Goal: Complete application form

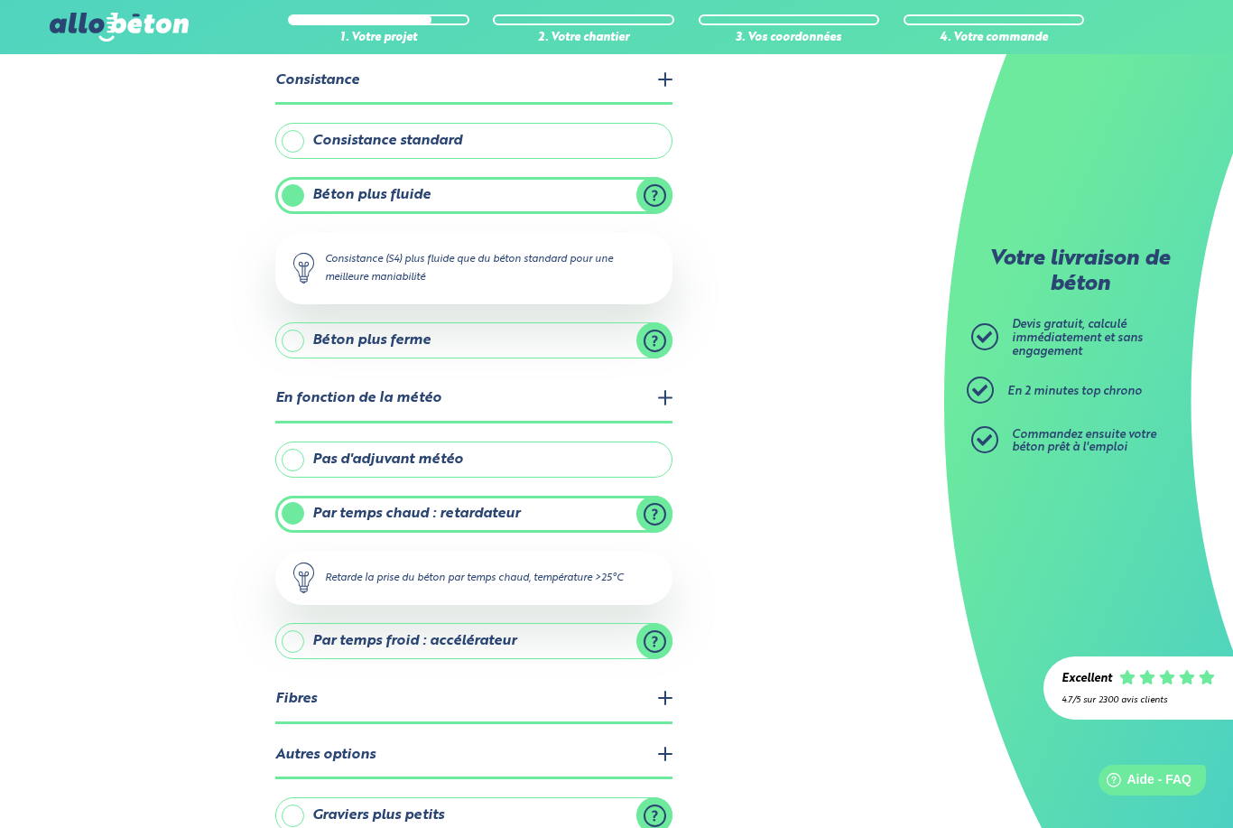
scroll to position [193, 0]
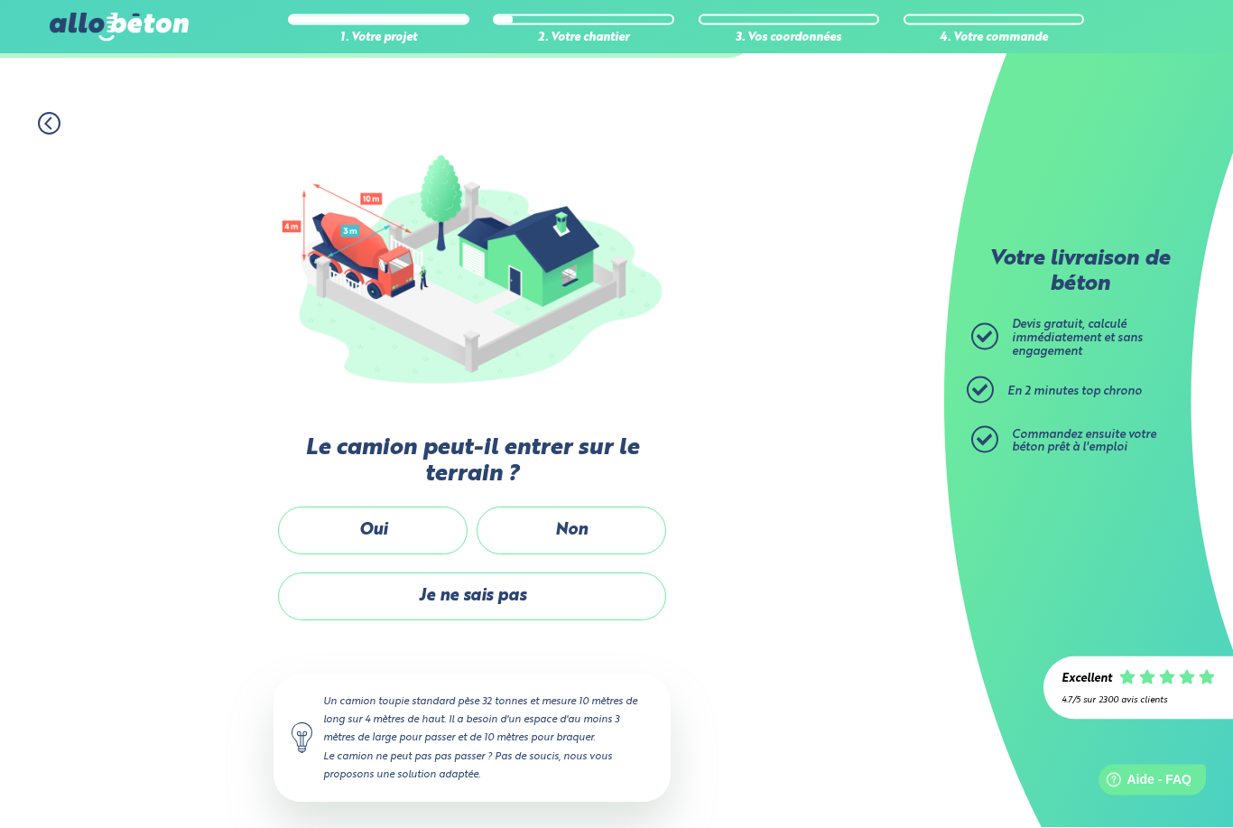
scroll to position [126, 0]
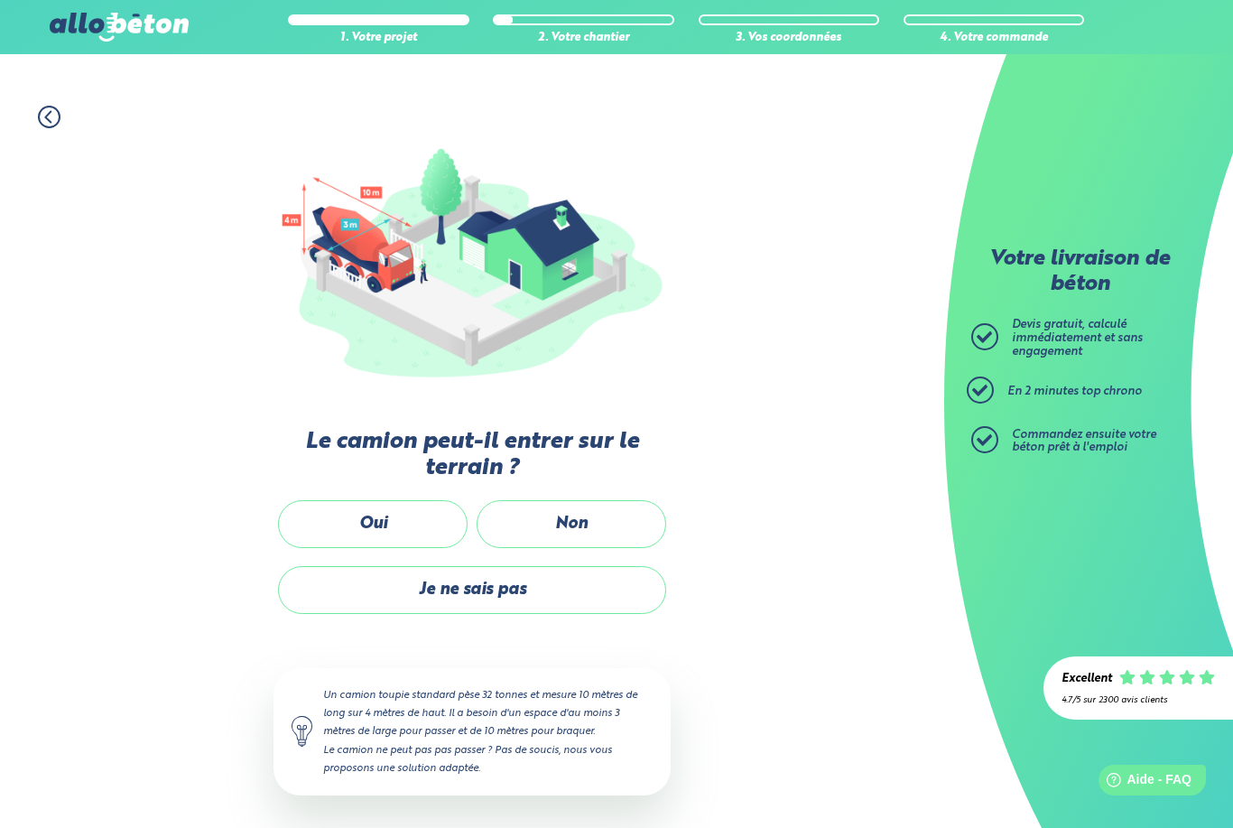
click at [381, 528] on label "Oui" at bounding box center [373, 524] width 190 height 48
click at [0, 0] on input "Oui" at bounding box center [0, 0] width 0 height 0
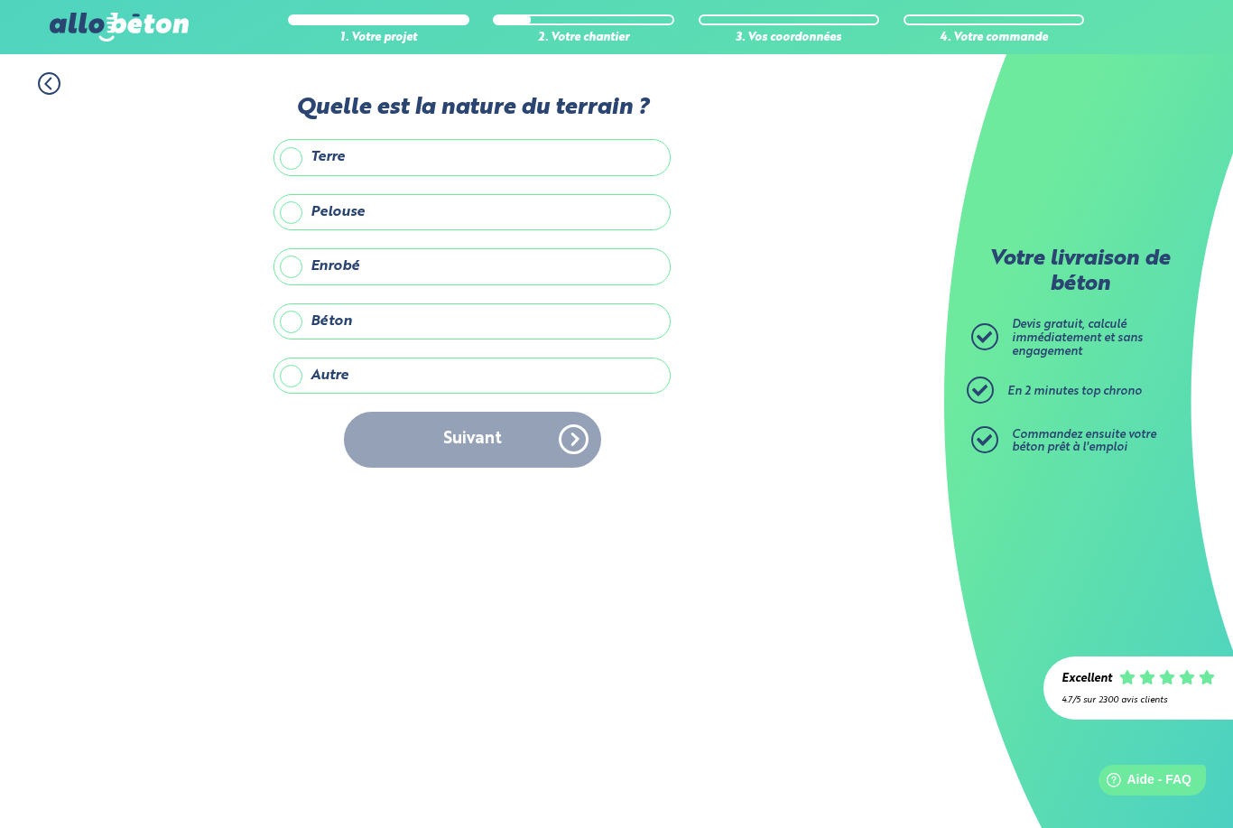
click at [298, 376] on label "Autre" at bounding box center [471, 375] width 397 height 36
click at [0, 0] on input "Autre" at bounding box center [0, 0] width 0 height 0
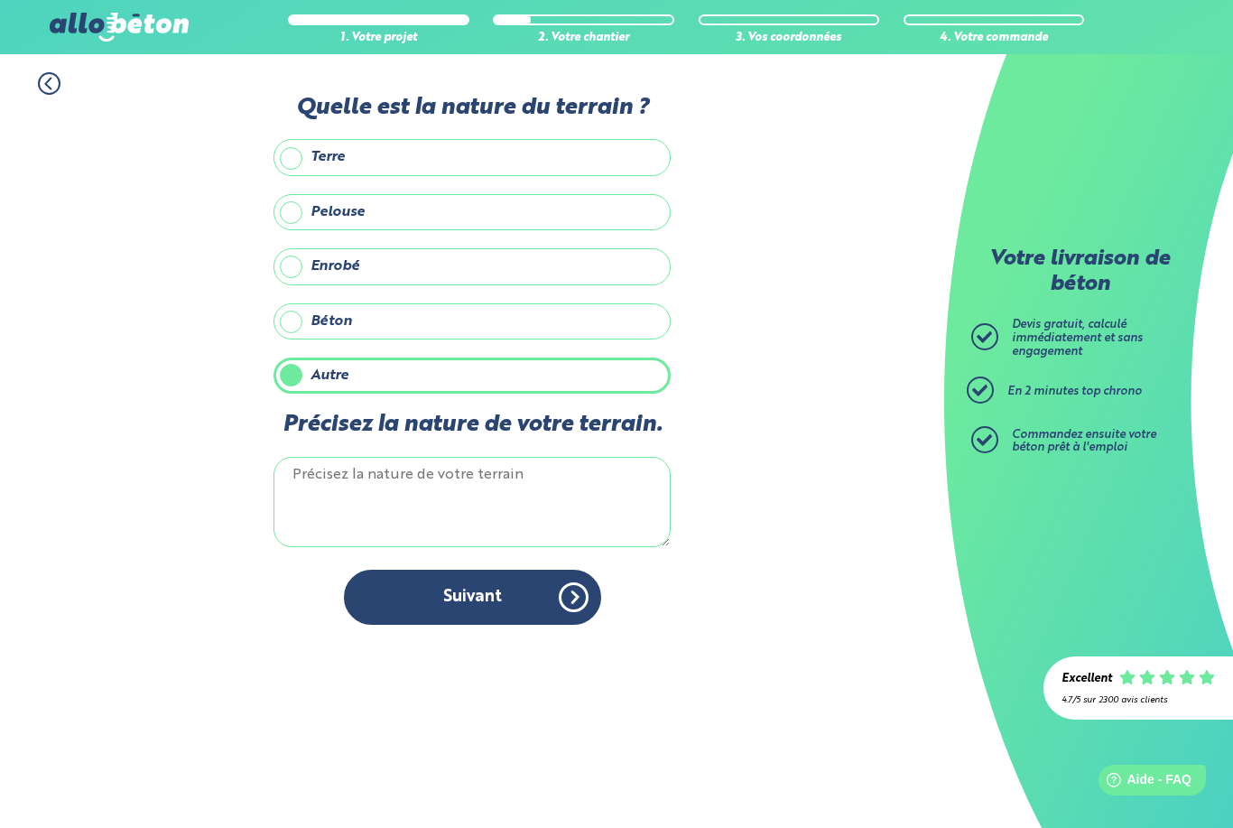
click at [354, 486] on textarea "Précisez la nature de votre terrain." at bounding box center [471, 502] width 397 height 90
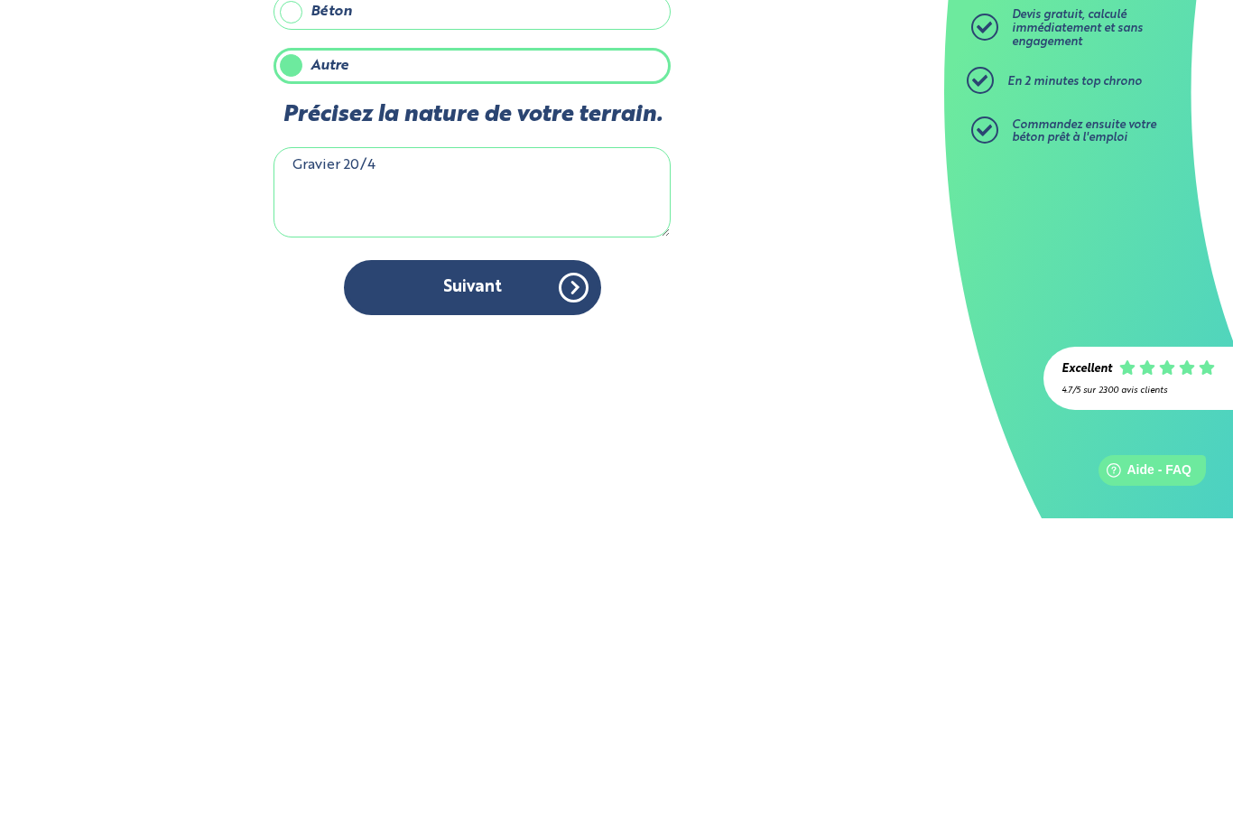
type textarea "Gravier 20/40"
click at [493, 570] on button "Suivant" at bounding box center [472, 597] width 257 height 55
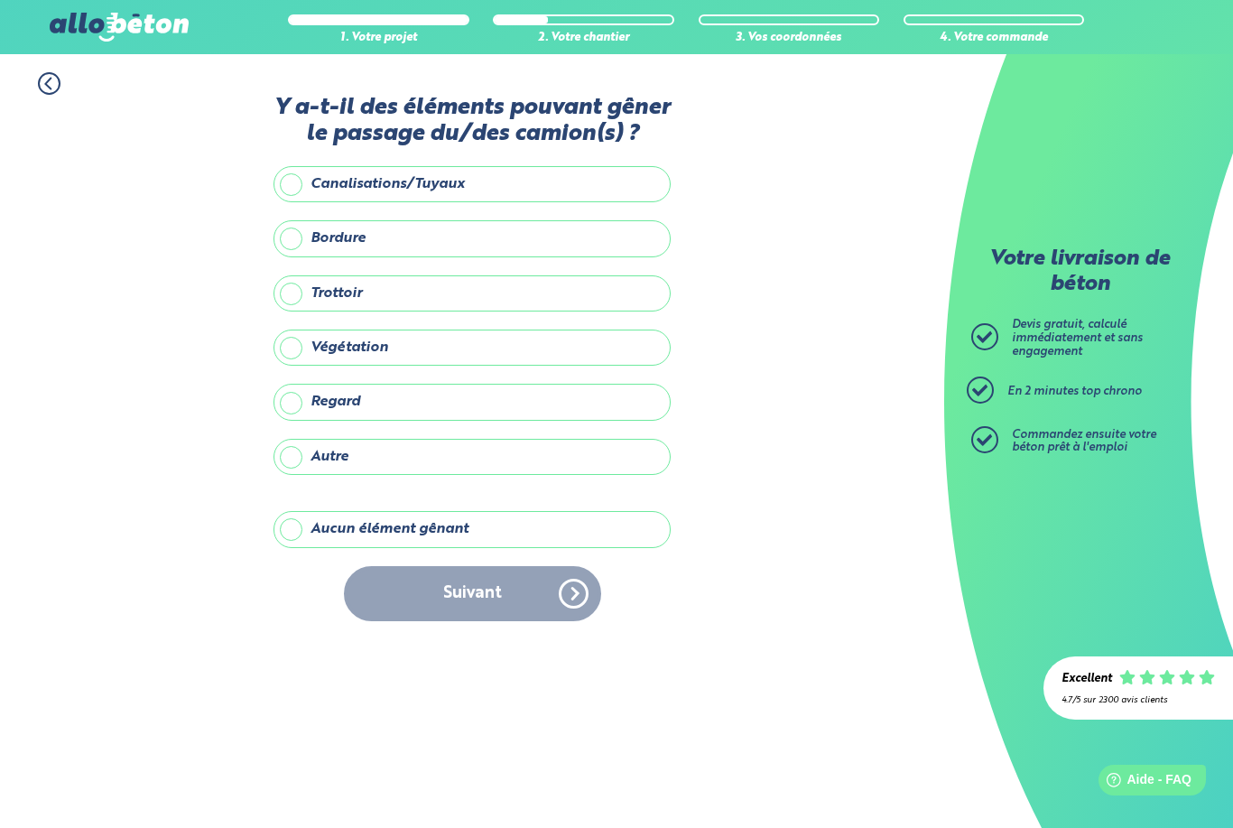
click at [292, 460] on label "Autre" at bounding box center [471, 457] width 397 height 36
click at [0, 0] on input "Autre" at bounding box center [0, 0] width 0 height 0
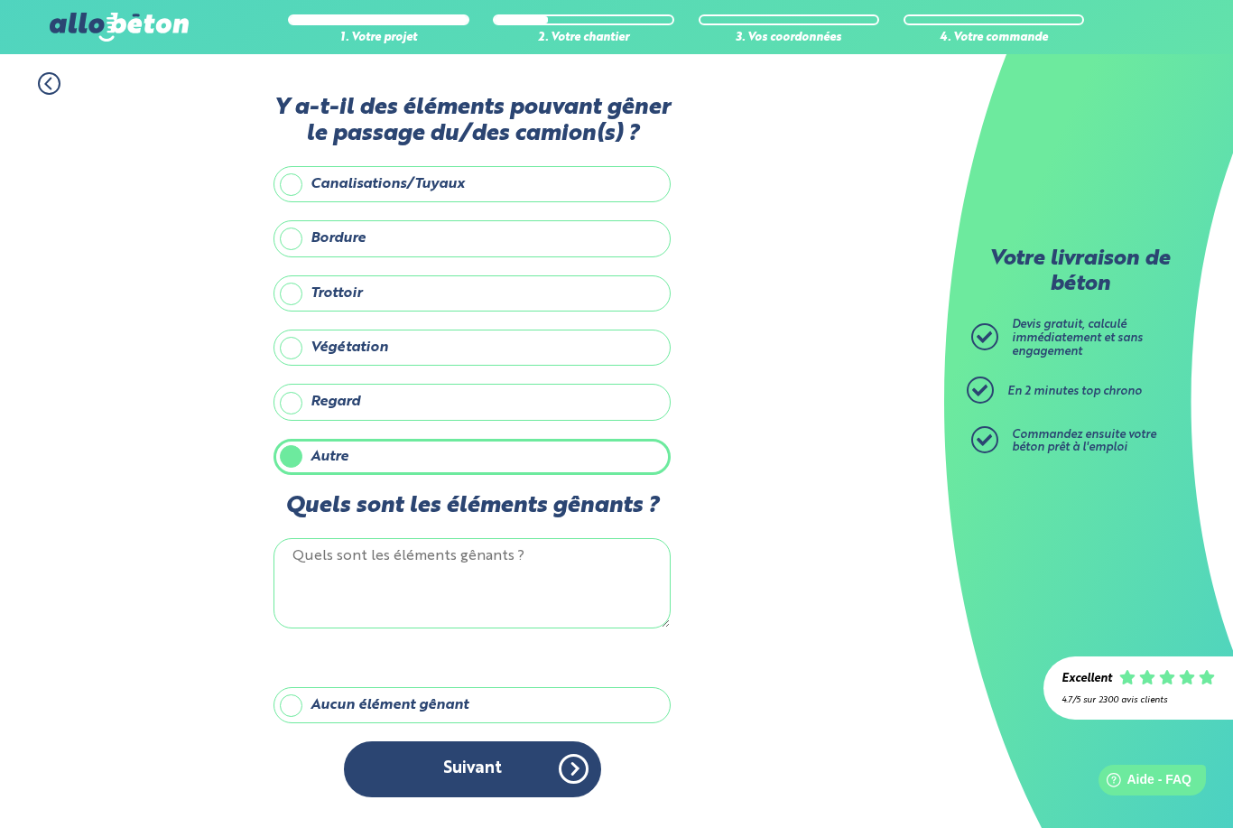
click at [298, 464] on label "Autre" at bounding box center [471, 457] width 397 height 36
click at [0, 0] on input "Autre" at bounding box center [0, 0] width 0 height 0
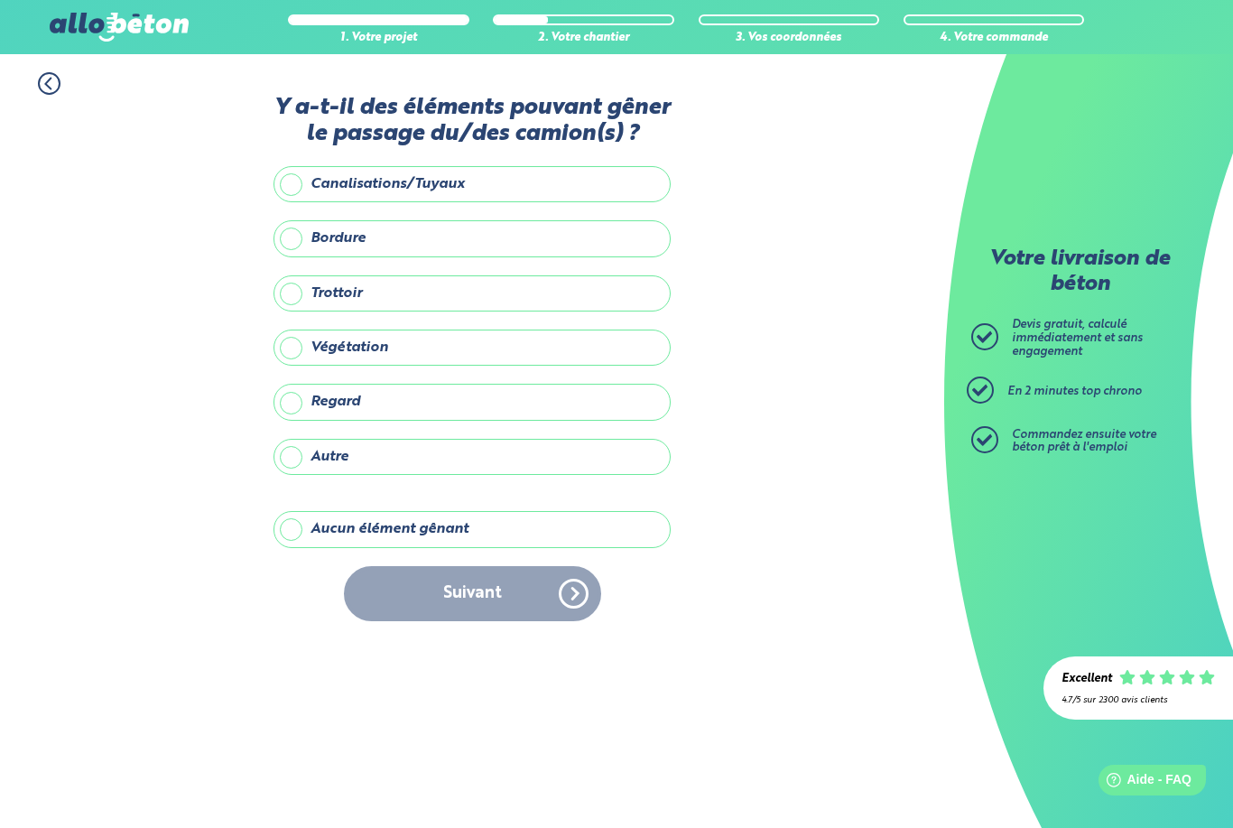
click at [292, 530] on label "Aucun élément gênant" at bounding box center [471, 529] width 397 height 36
click at [0, 0] on input "Aucun élément gênant" at bounding box center [0, 0] width 0 height 0
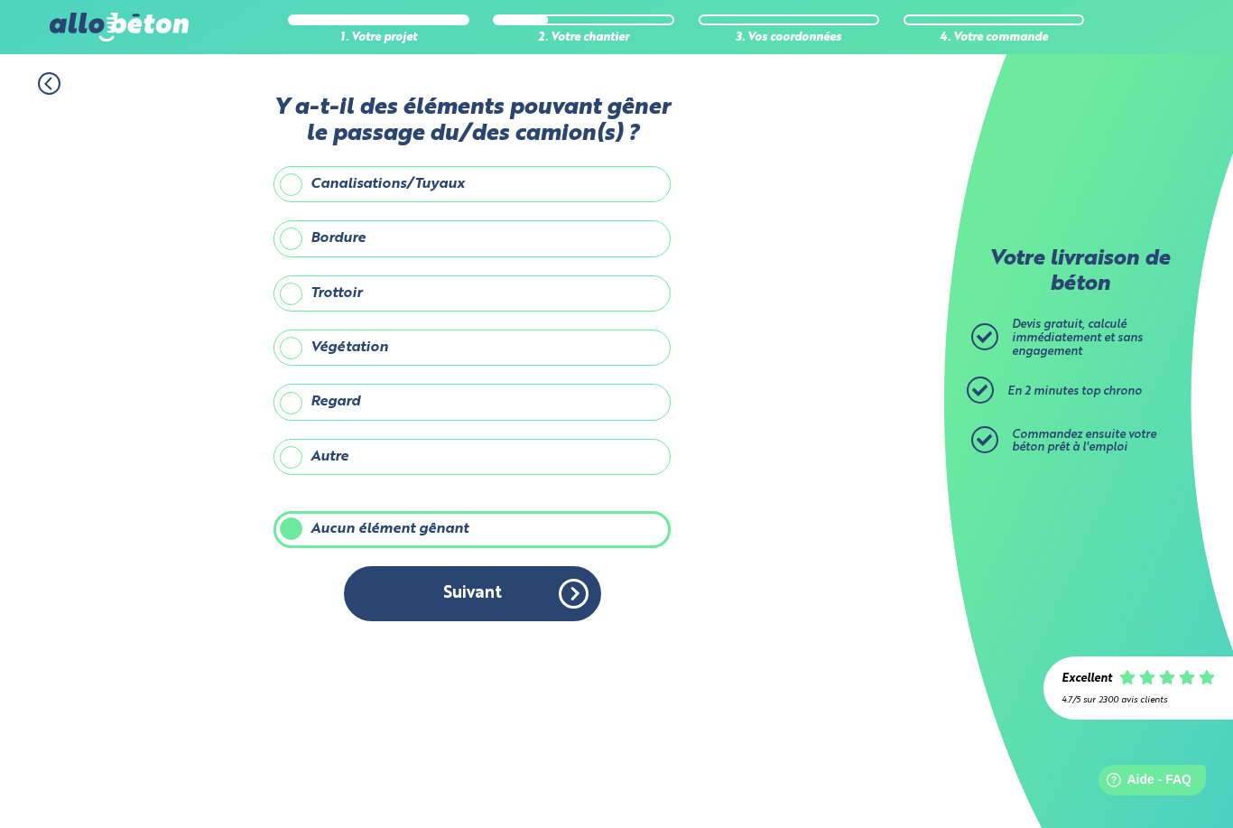
click at [397, 583] on button "Suivant" at bounding box center [472, 593] width 257 height 55
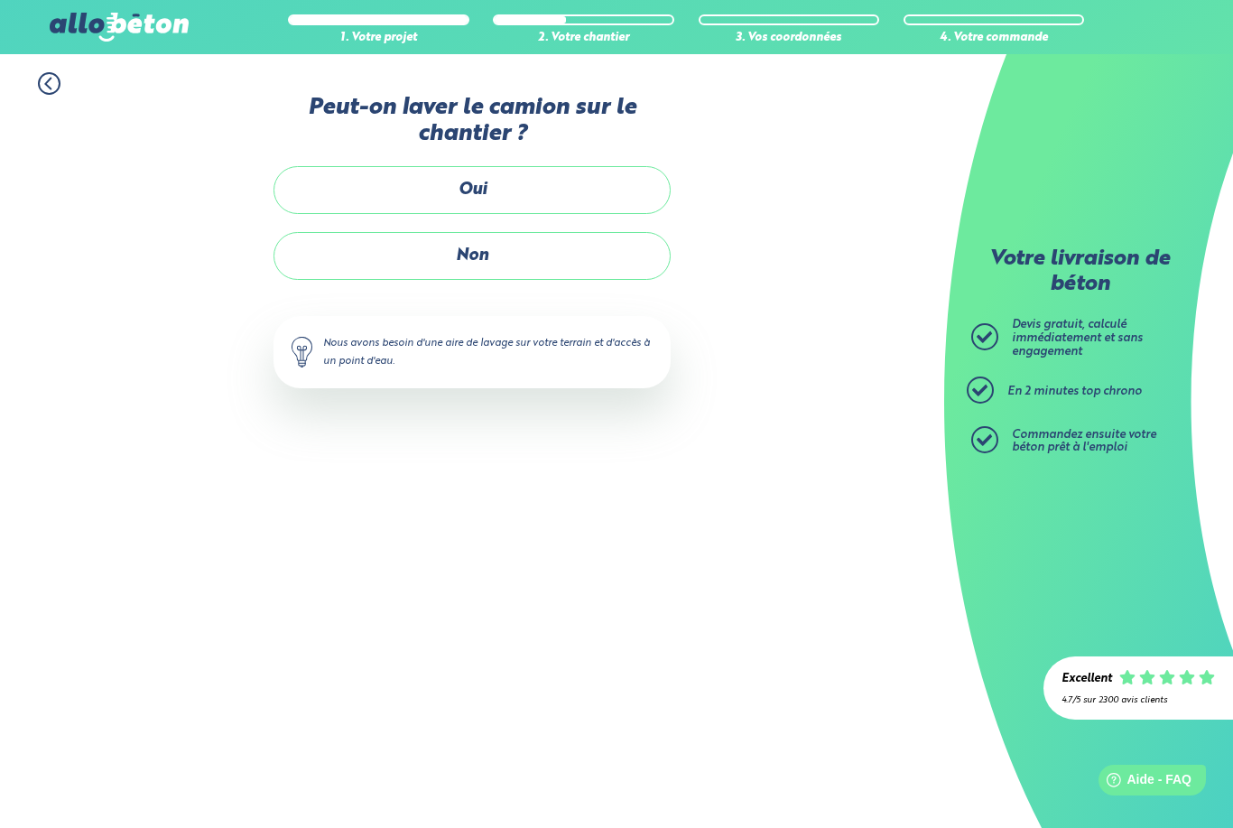
click at [486, 253] on label "Non" at bounding box center [471, 256] width 397 height 48
click at [0, 0] on input "Non" at bounding box center [0, 0] width 0 height 0
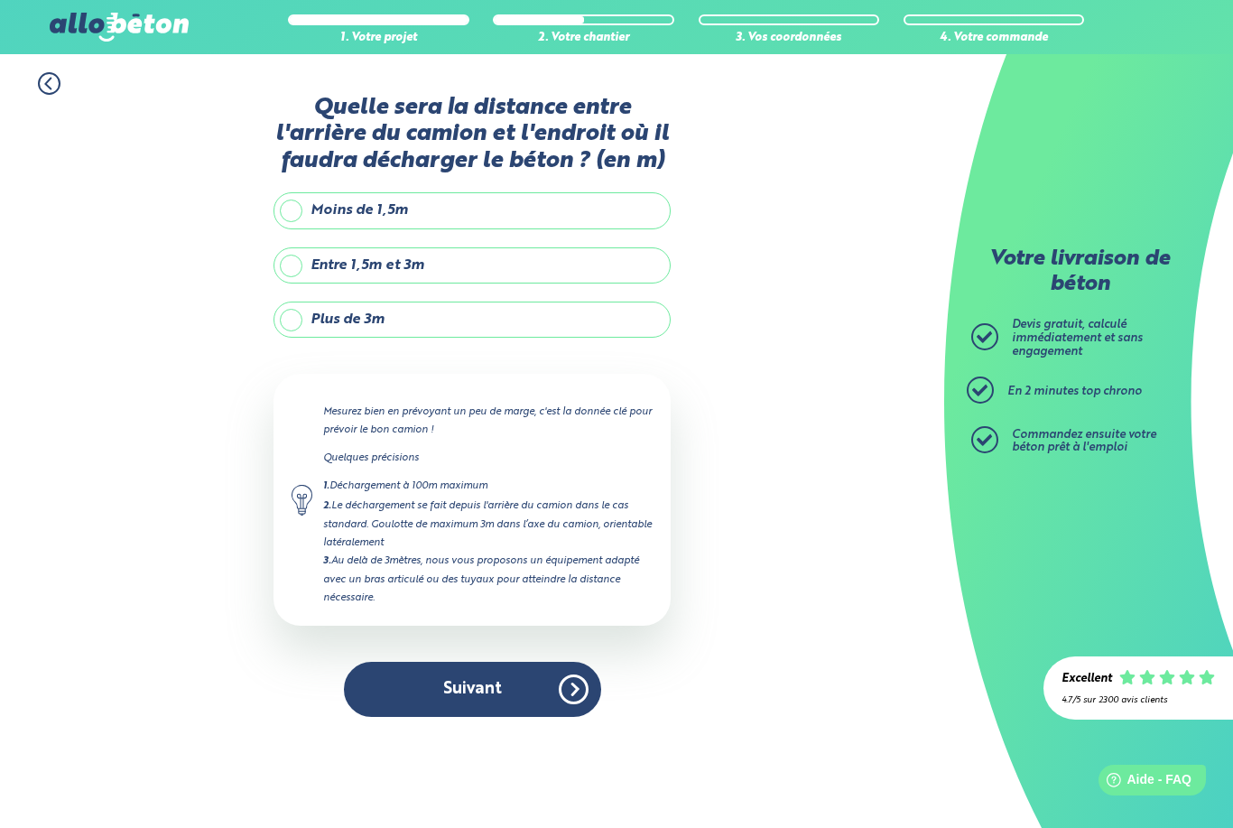
click at [476, 325] on label "Plus de 3m" at bounding box center [471, 319] width 397 height 36
click at [0, 0] on input "Plus de 3m" at bounding box center [0, 0] width 0 height 0
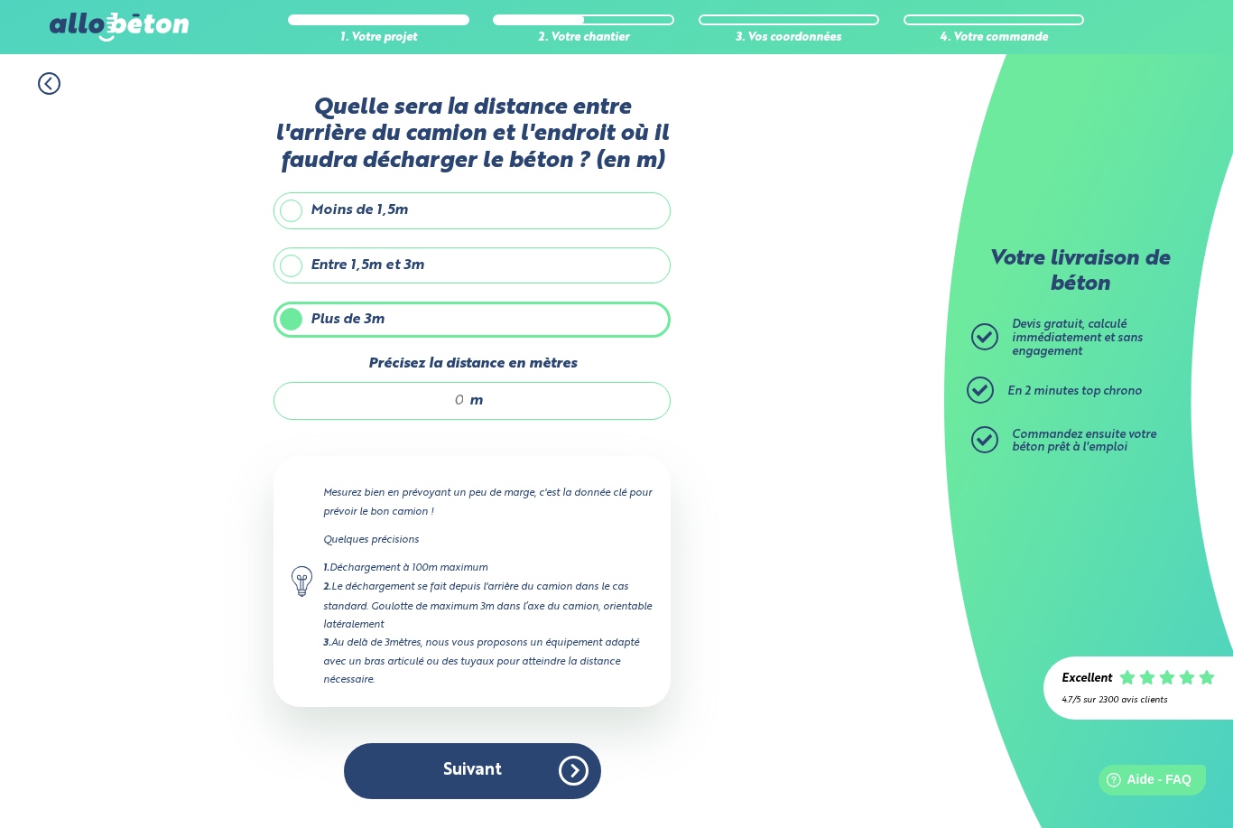
click at [460, 398] on input "Précisez la distance en mètres" at bounding box center [378, 401] width 172 height 18
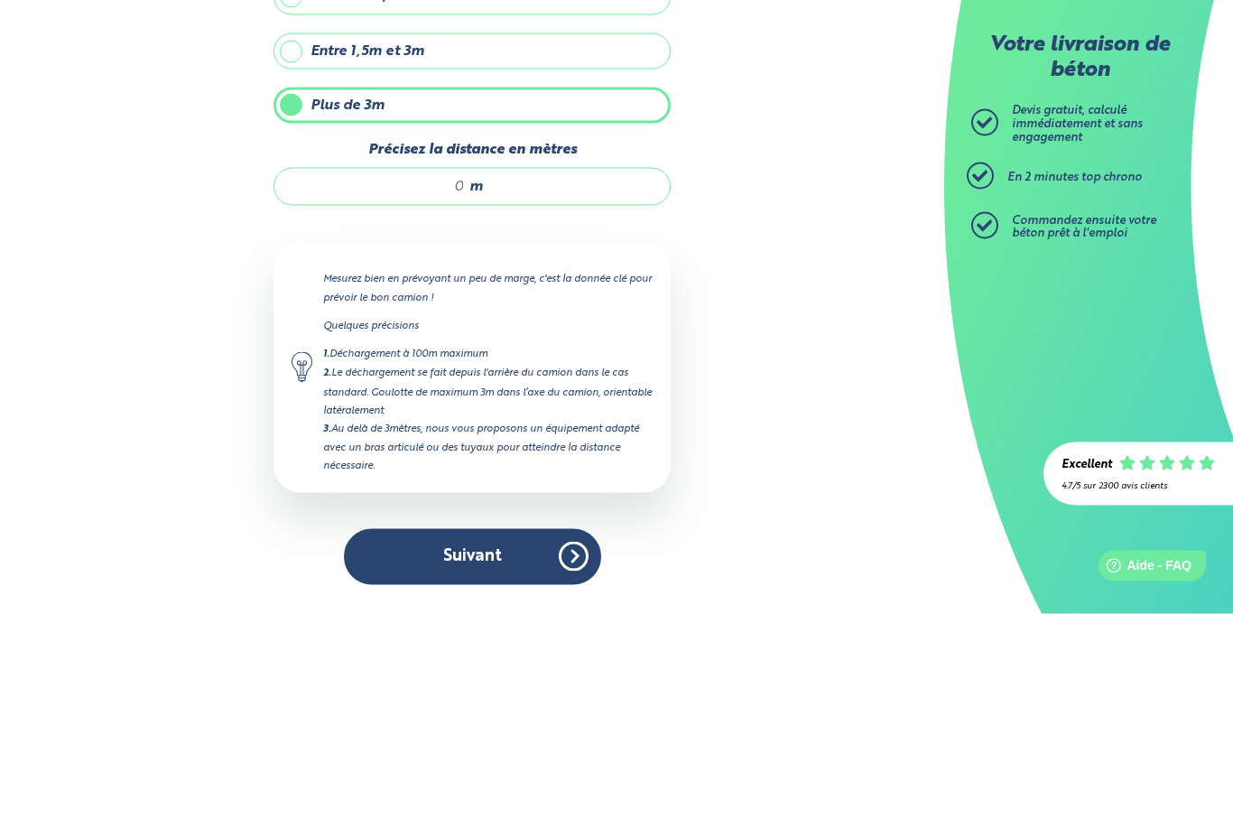
type input "5"
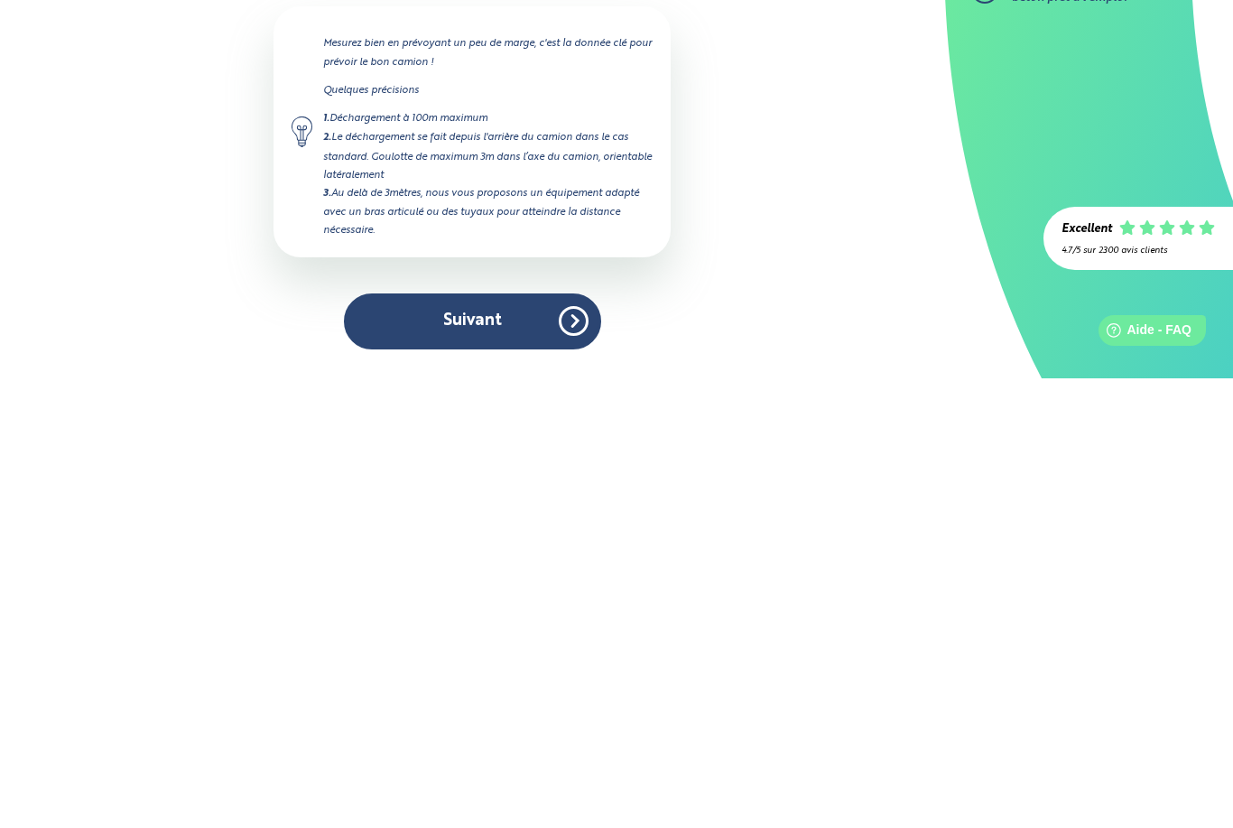
scroll to position [58, 0]
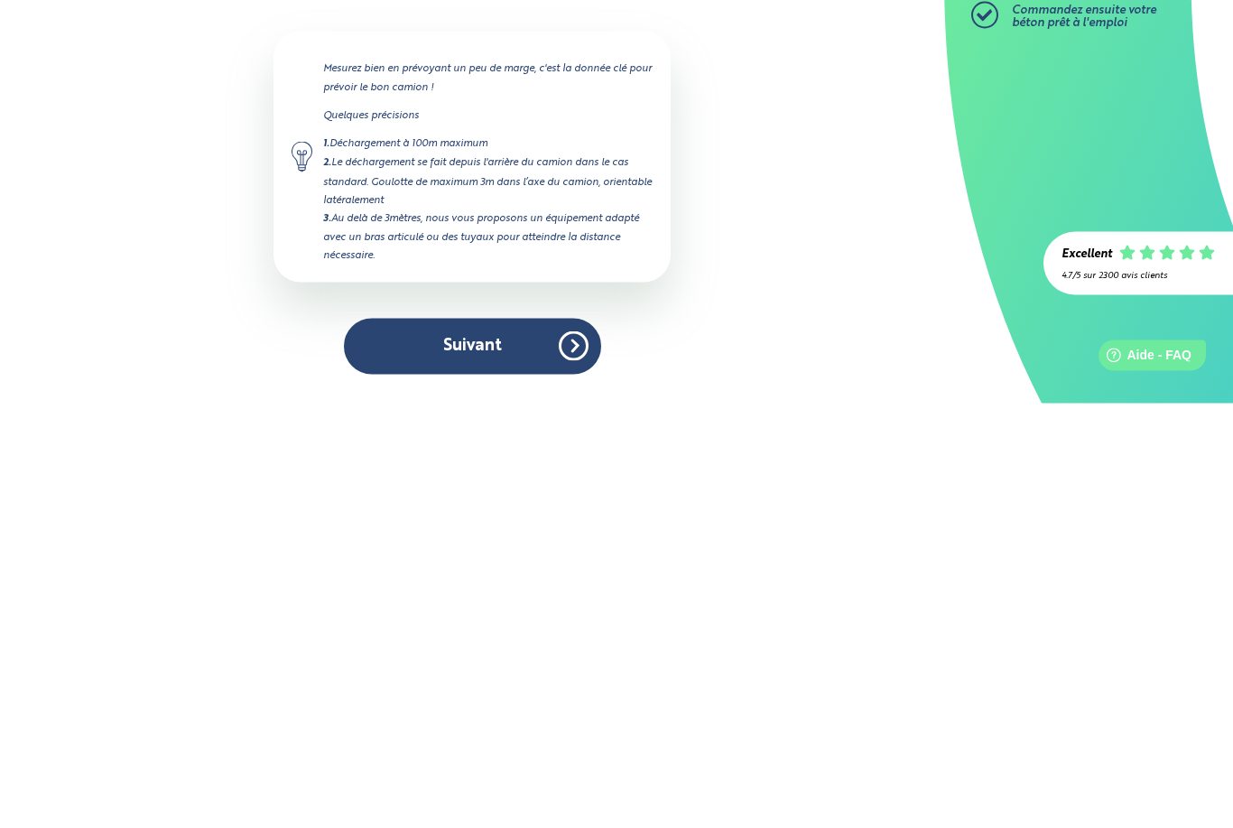
click at [481, 743] on button "Suivant" at bounding box center [472, 770] width 257 height 55
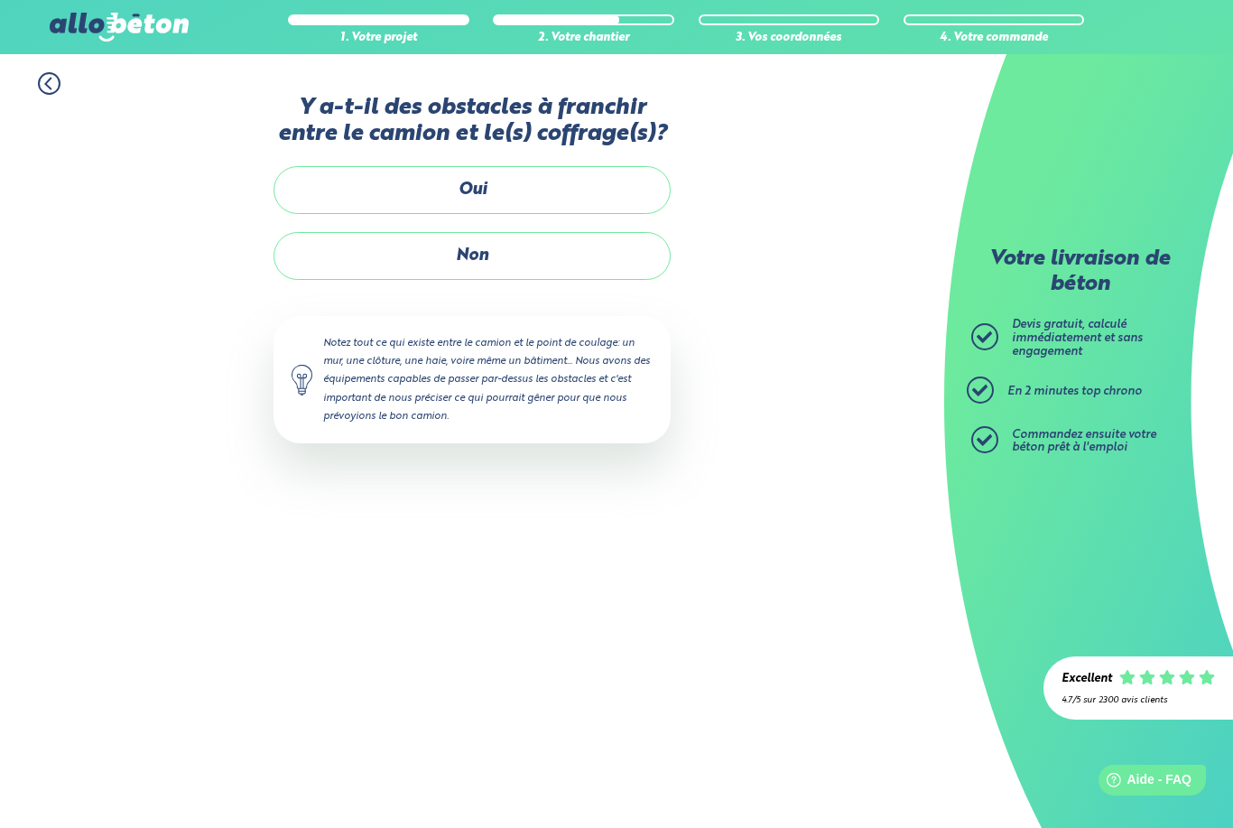
click at [482, 254] on label "Non" at bounding box center [471, 256] width 397 height 48
click at [0, 0] on input "Non" at bounding box center [0, 0] width 0 height 0
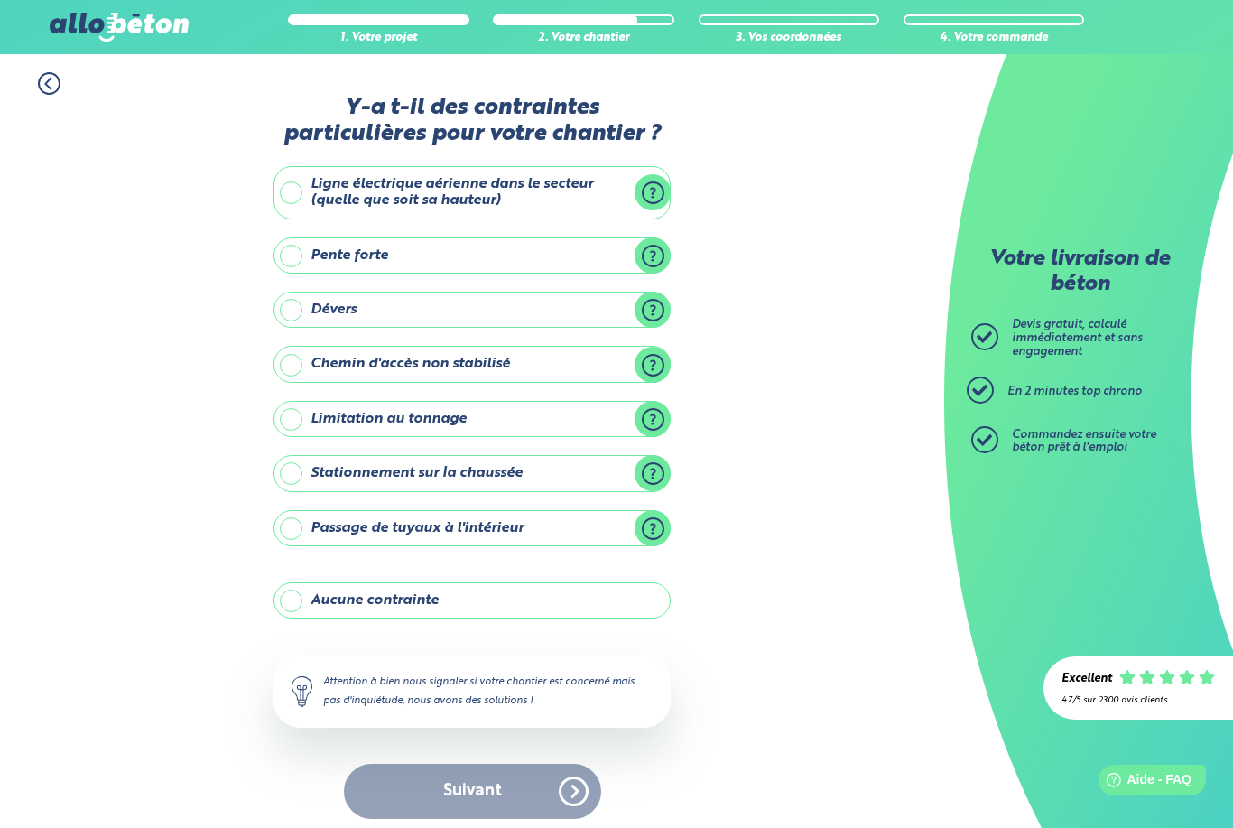
click at [299, 607] on label "Aucune contrainte" at bounding box center [471, 600] width 397 height 36
click at [0, 0] on input "Aucune contrainte" at bounding box center [0, 0] width 0 height 0
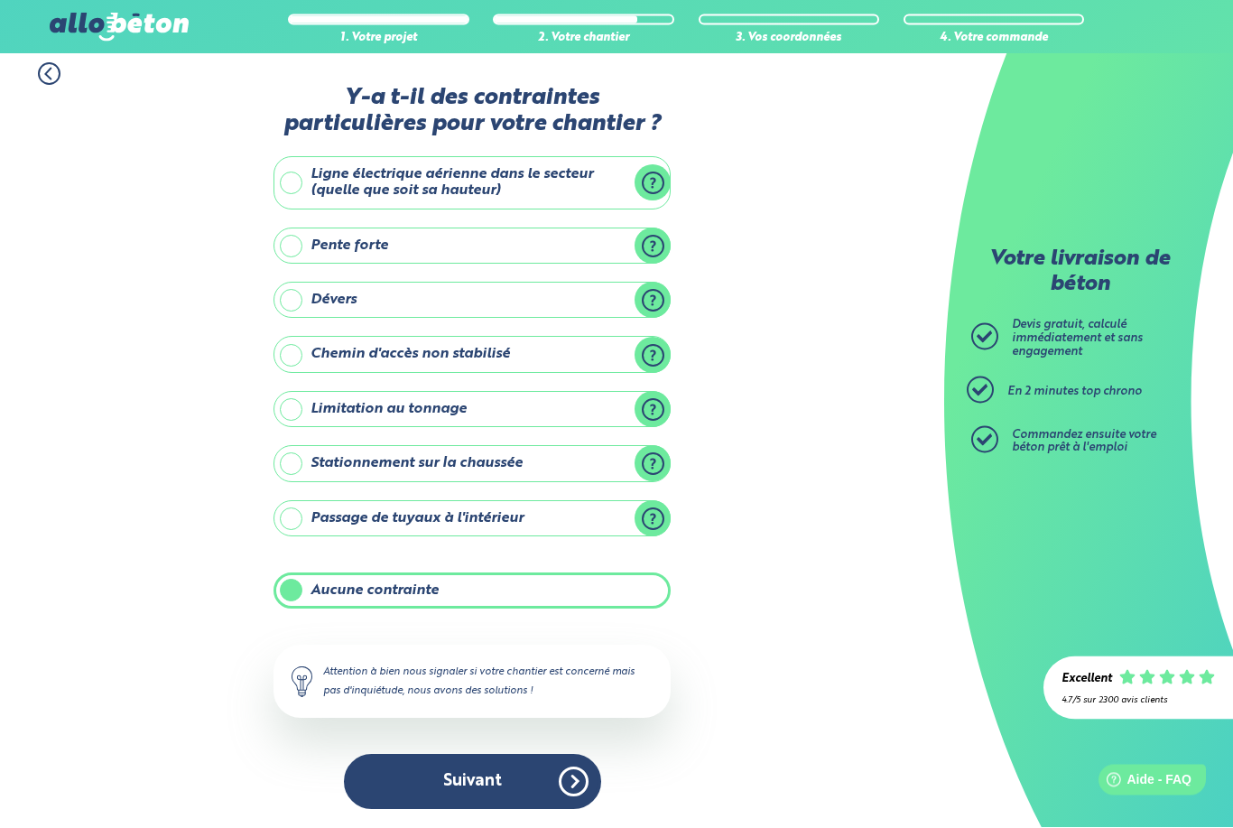
scroll to position [58, 0]
click at [473, 755] on button "Suivant" at bounding box center [472, 782] width 257 height 55
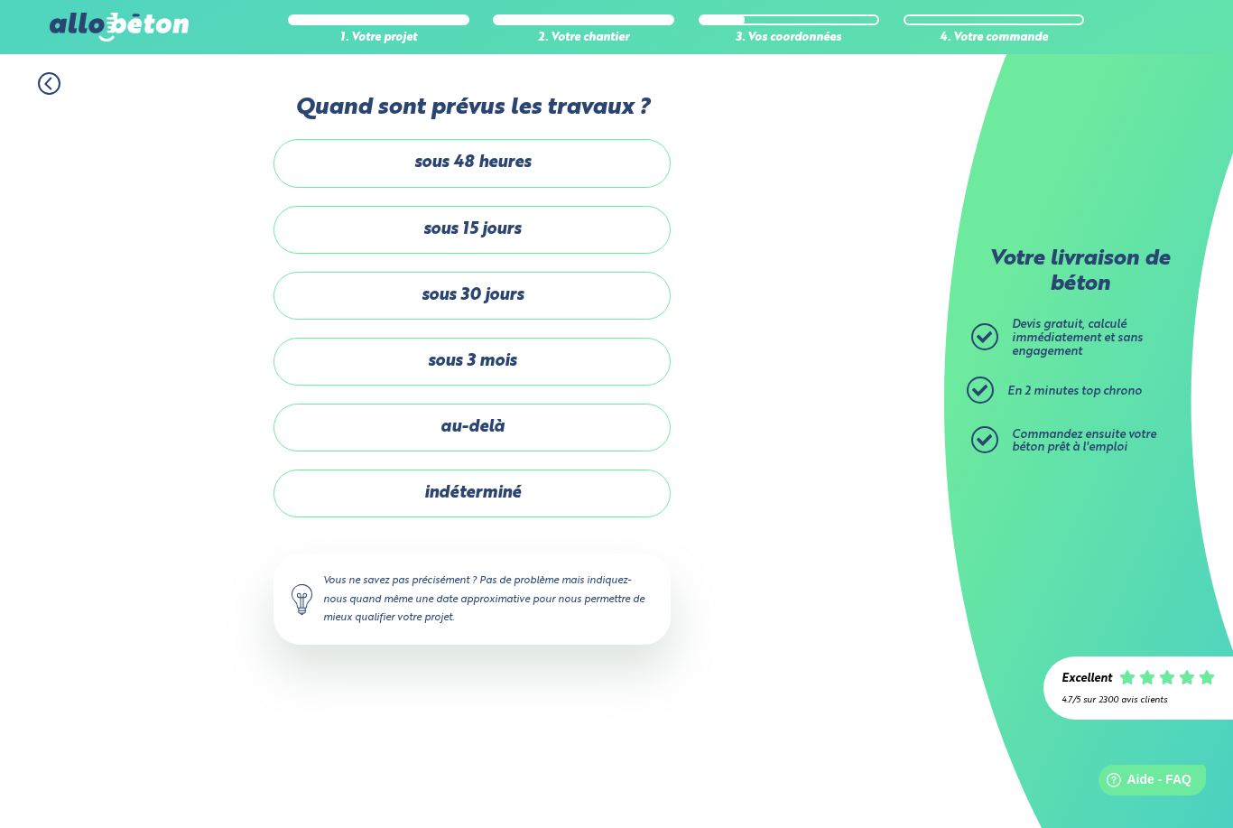
click at [502, 370] on label "sous 3 mois" at bounding box center [471, 362] width 397 height 48
click at [0, 0] on input "sous 3 mois" at bounding box center [0, 0] width 0 height 0
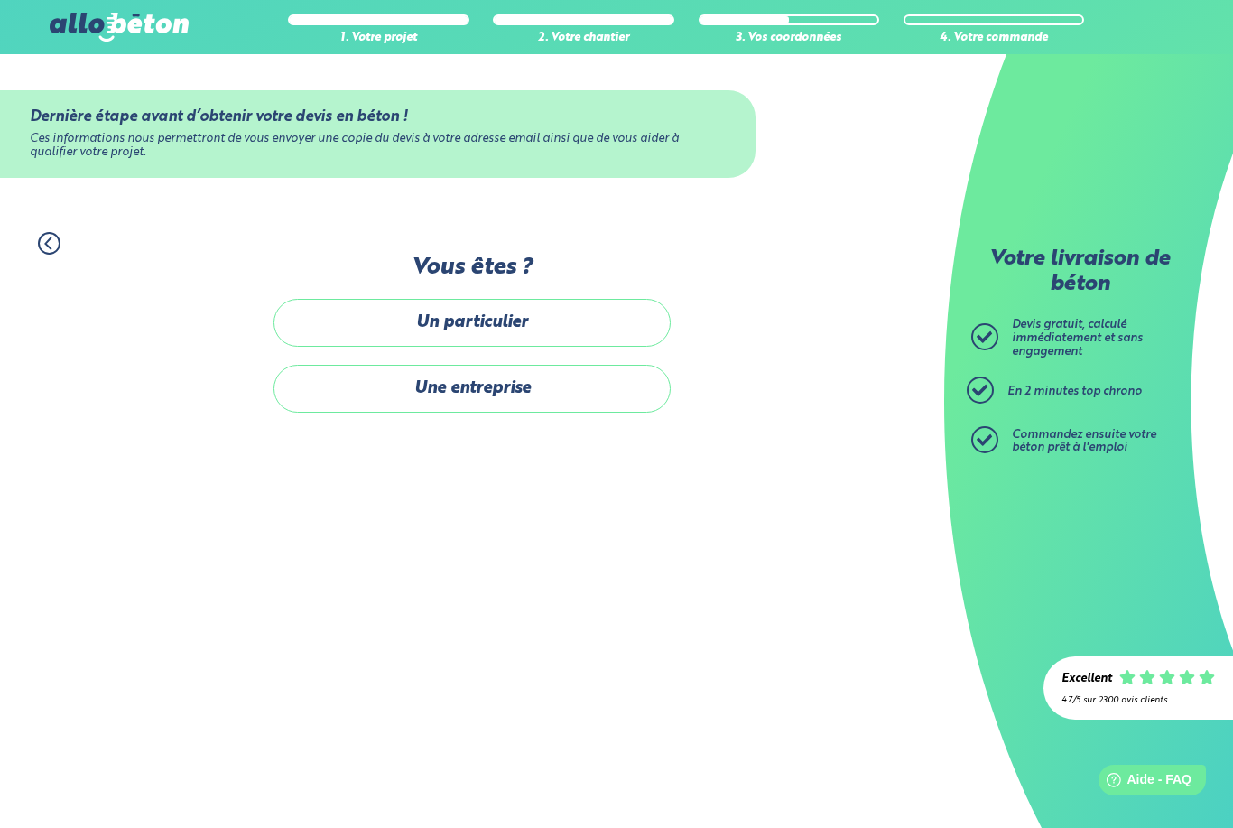
click at [503, 316] on label "Un particulier" at bounding box center [471, 323] width 397 height 48
click at [0, 0] on input "Un particulier" at bounding box center [0, 0] width 0 height 0
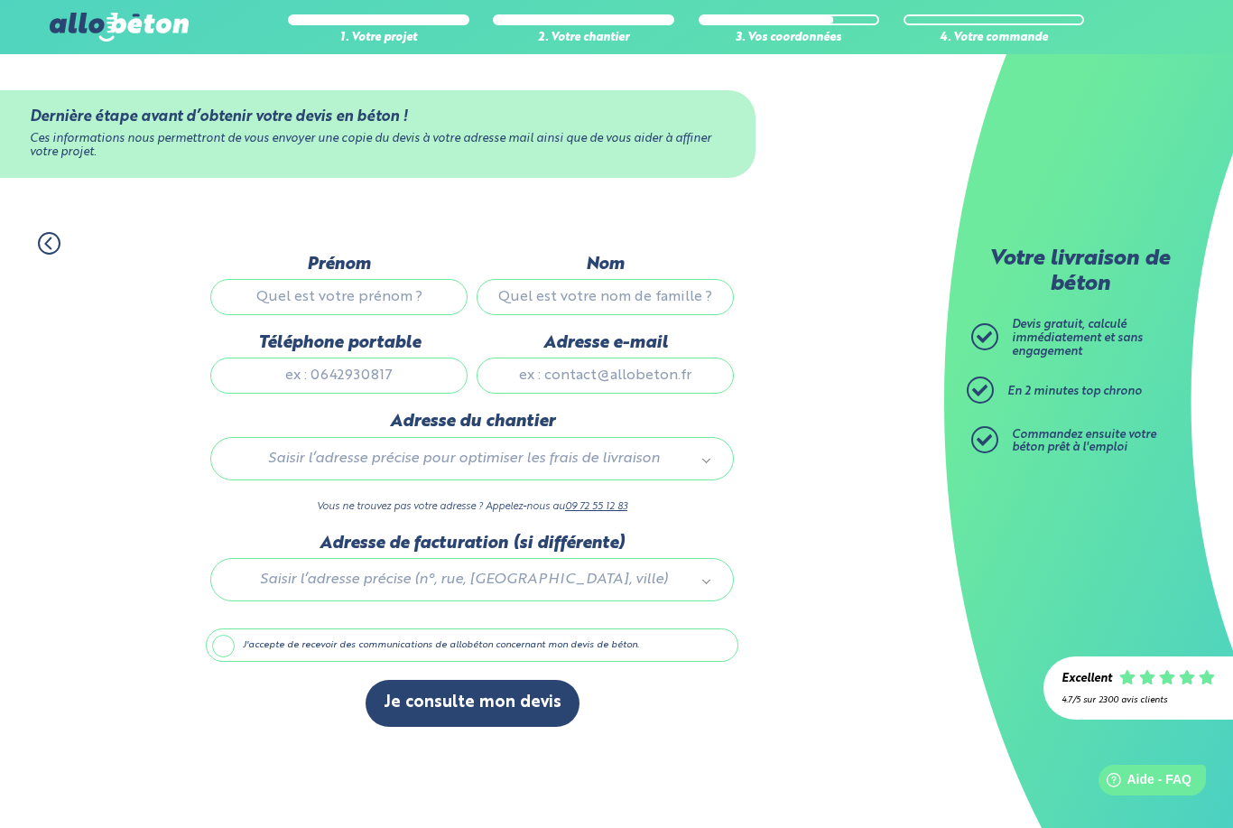
scroll to position [16, 0]
